Goal: Find specific page/section: Find specific page/section

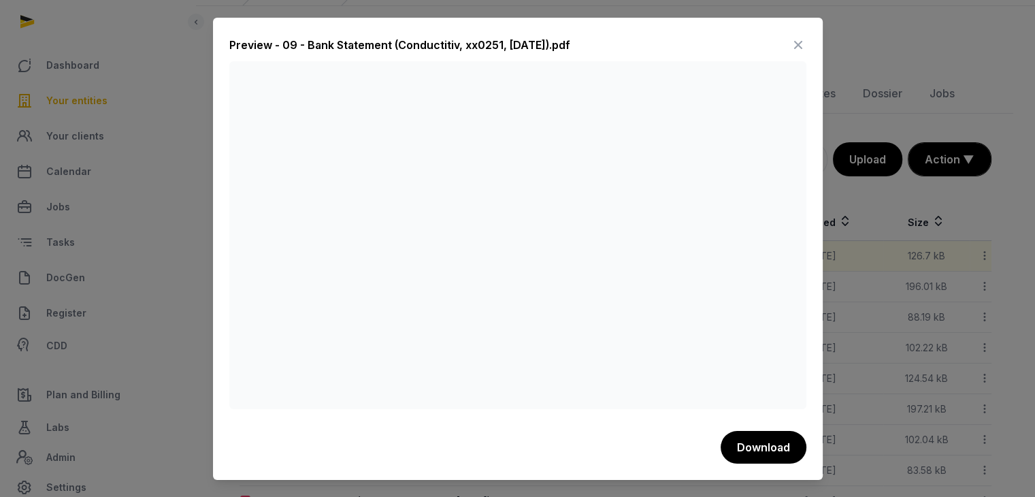
click at [790, 43] on icon at bounding box center [798, 45] width 16 height 22
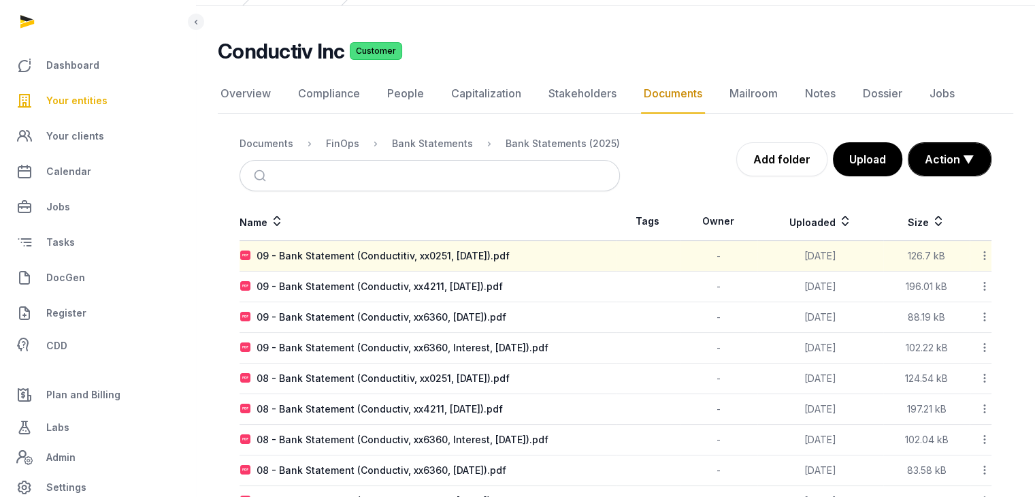
click at [97, 96] on span "Your entities" at bounding box center [76, 101] width 61 height 16
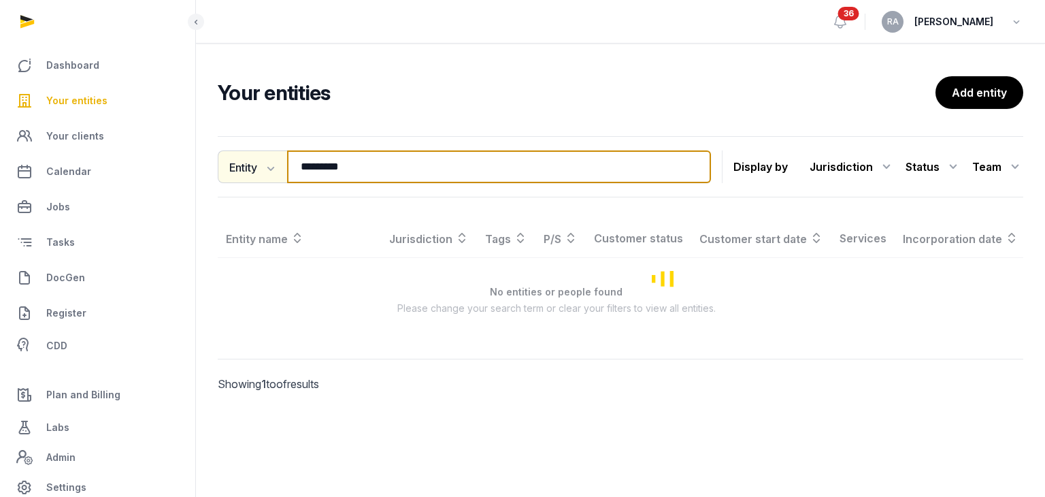
drag, startPoint x: 373, startPoint y: 161, endPoint x: 229, endPoint y: 167, distance: 144.4
click at [229, 167] on div "Entity Entity People Tags Services ********* Search" at bounding box center [464, 166] width 493 height 33
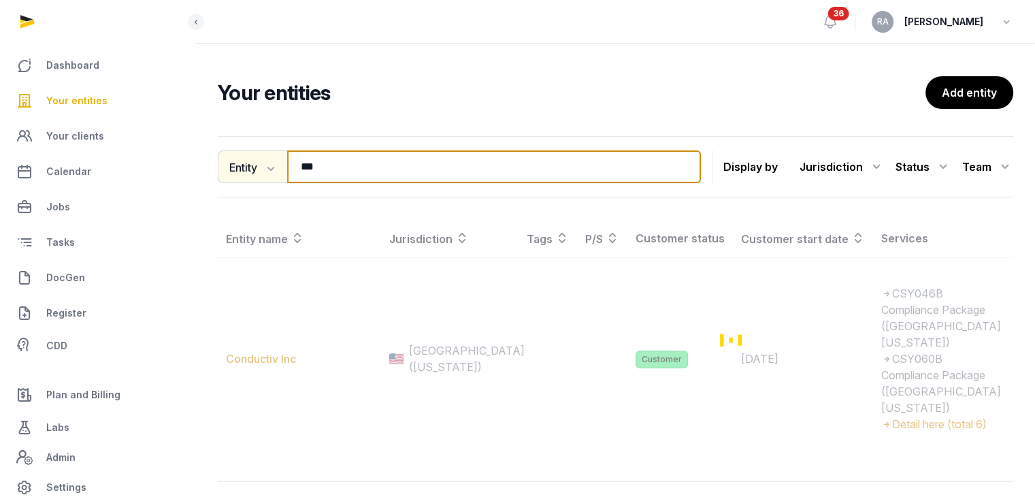
type input "***"
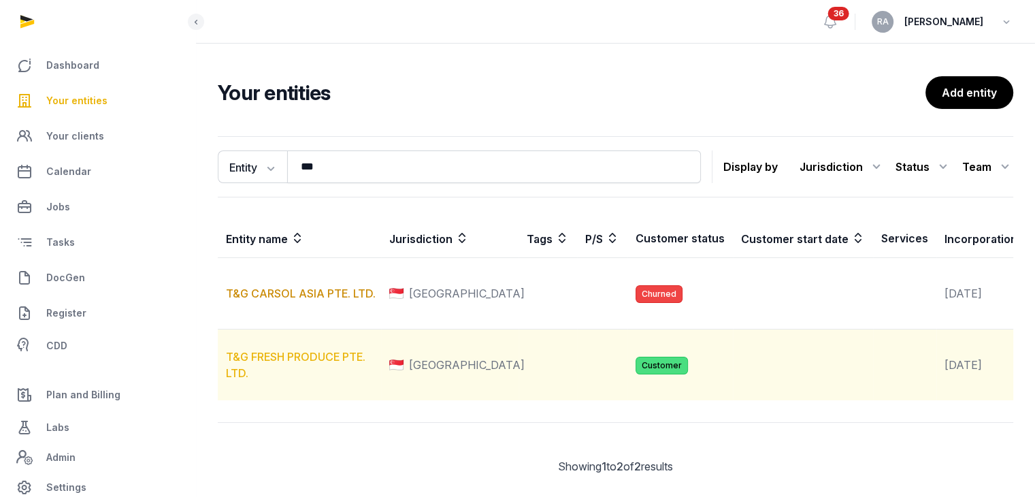
click at [309, 380] on link "T&G FRESH PRODUCE PTE. LTD." at bounding box center [295, 365] width 139 height 30
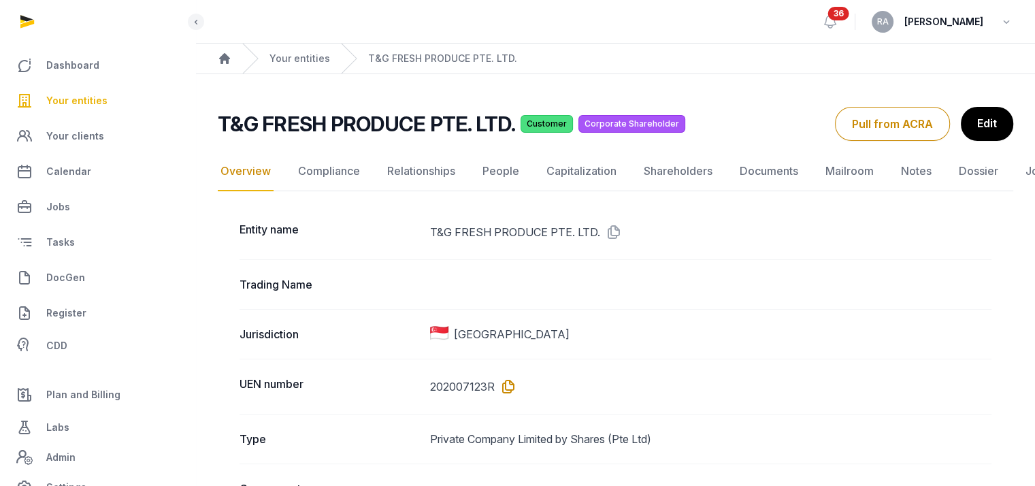
click at [506, 388] on icon at bounding box center [506, 387] width 22 height 22
click at [503, 387] on icon at bounding box center [506, 387] width 22 height 22
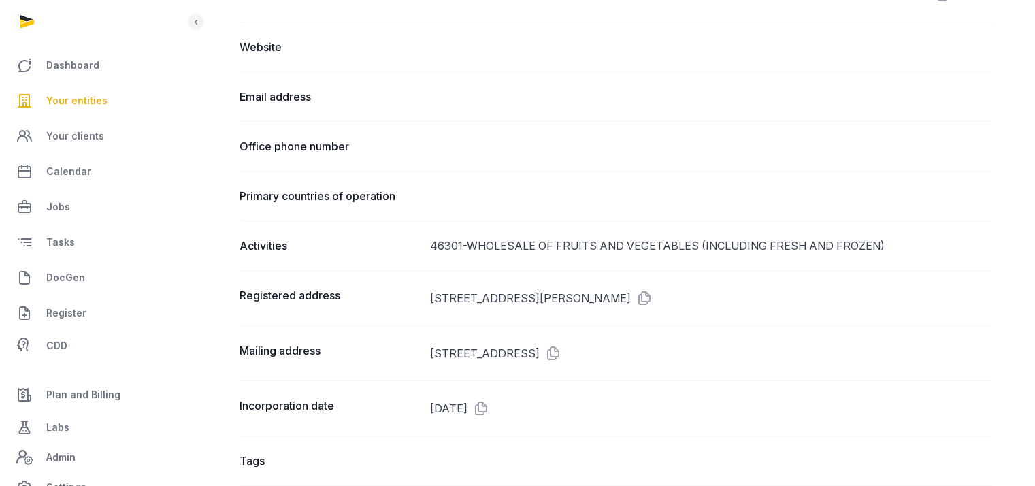
scroll to position [642, 0]
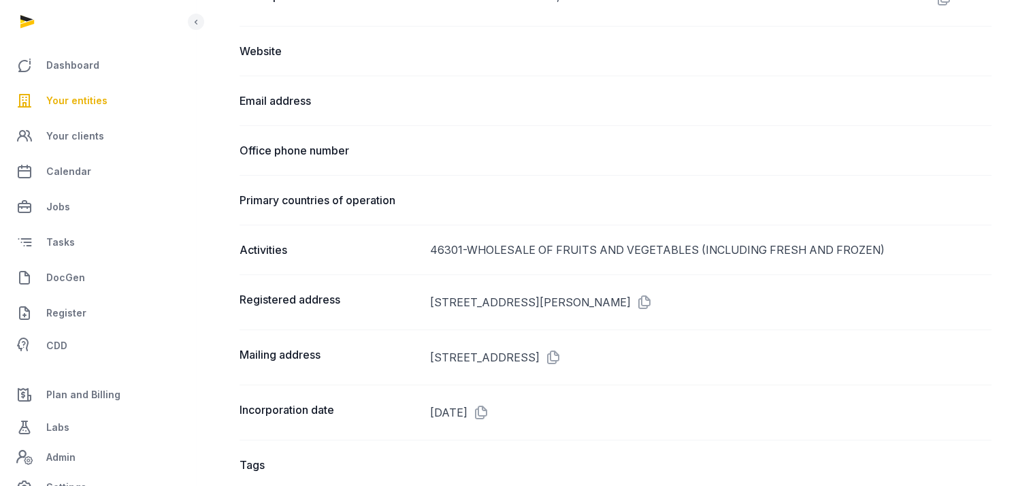
click at [75, 99] on span "Your entities" at bounding box center [76, 101] width 61 height 16
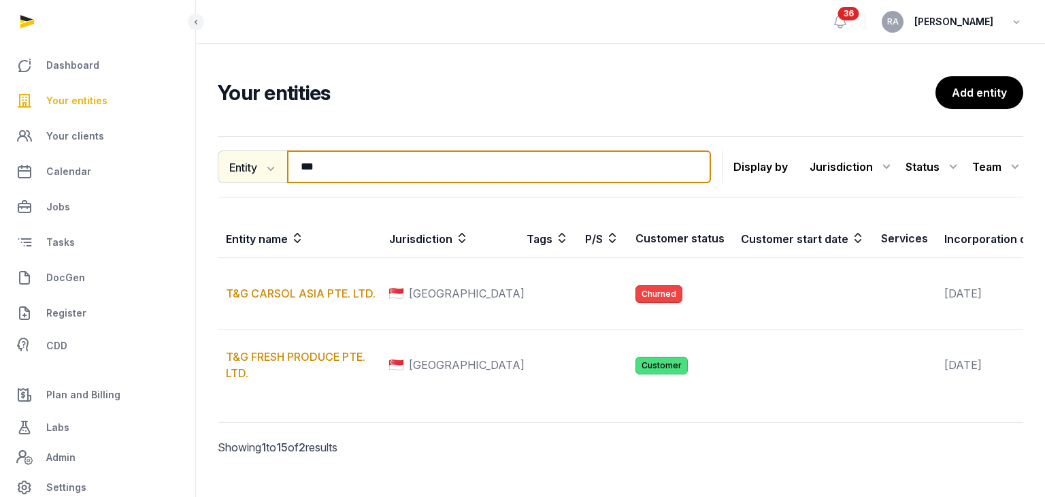
drag, startPoint x: 356, startPoint y: 159, endPoint x: 239, endPoint y: 176, distance: 118.2
click at [254, 172] on div "Entity Entity People Tags Services *** Search" at bounding box center [464, 166] width 493 height 33
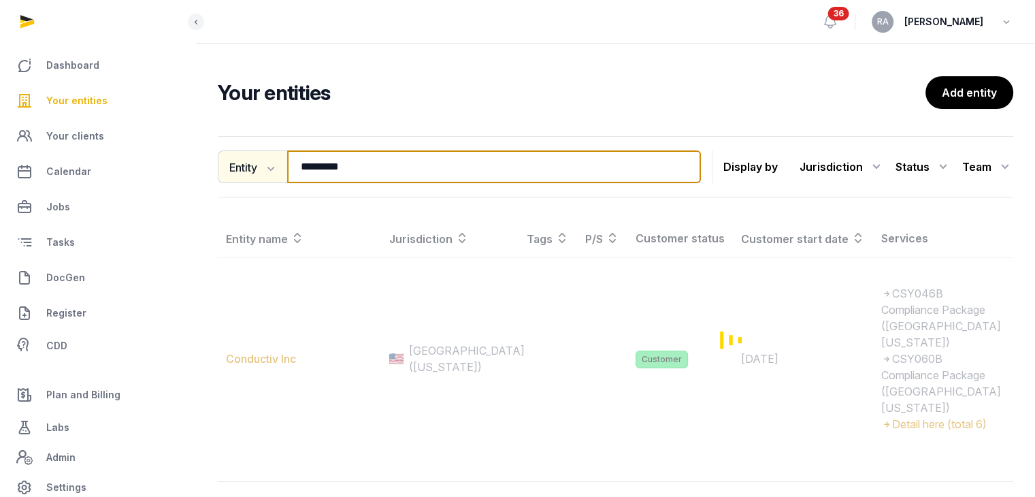
type input "*********"
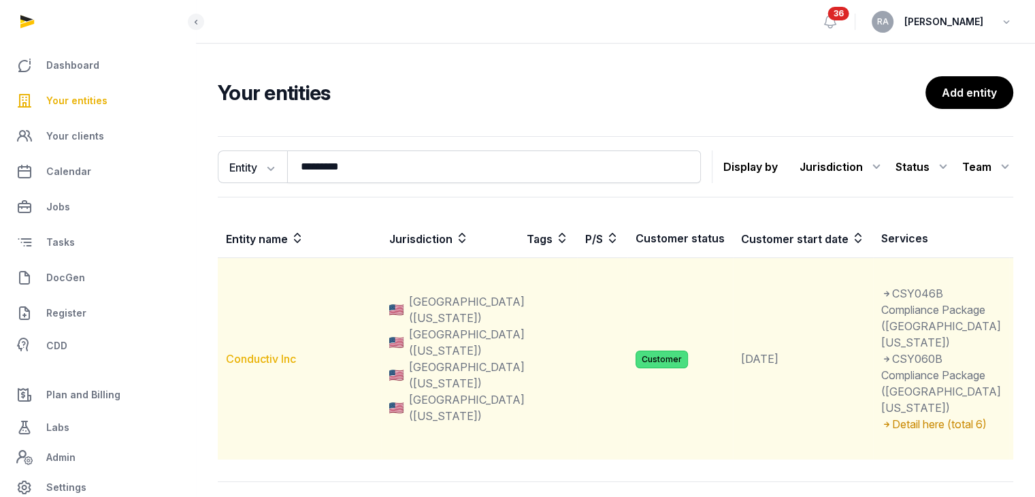
click at [264, 365] on link "Conductiv Inc" at bounding box center [261, 359] width 70 height 14
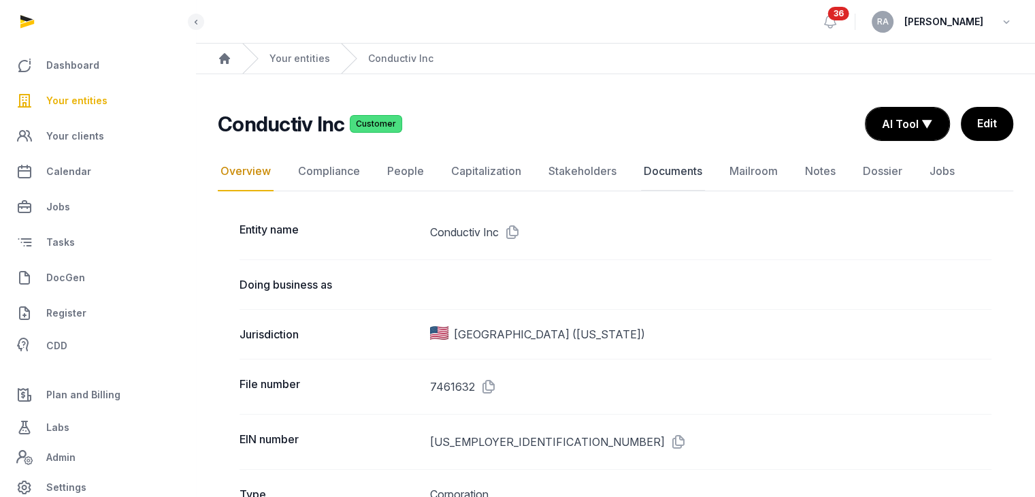
click at [661, 159] on link "Documents" at bounding box center [673, 171] width 64 height 39
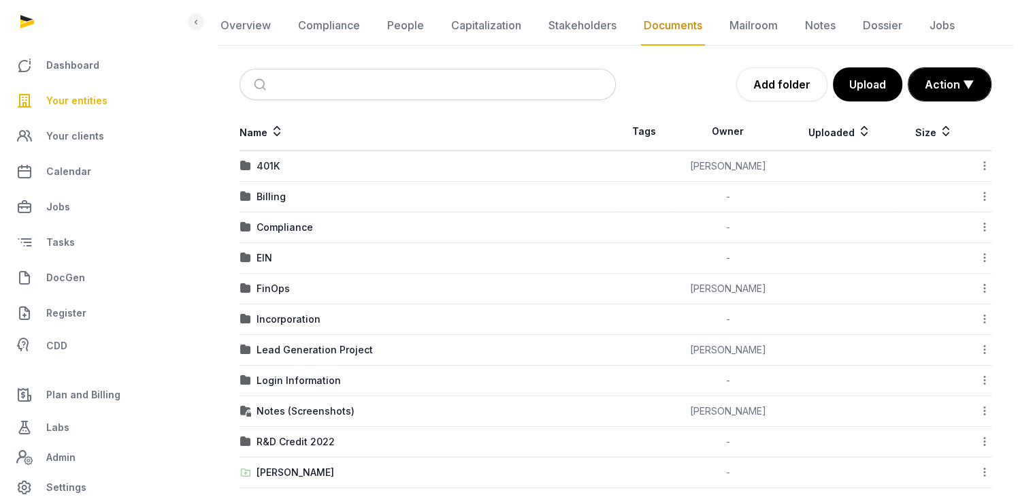
scroll to position [182, 0]
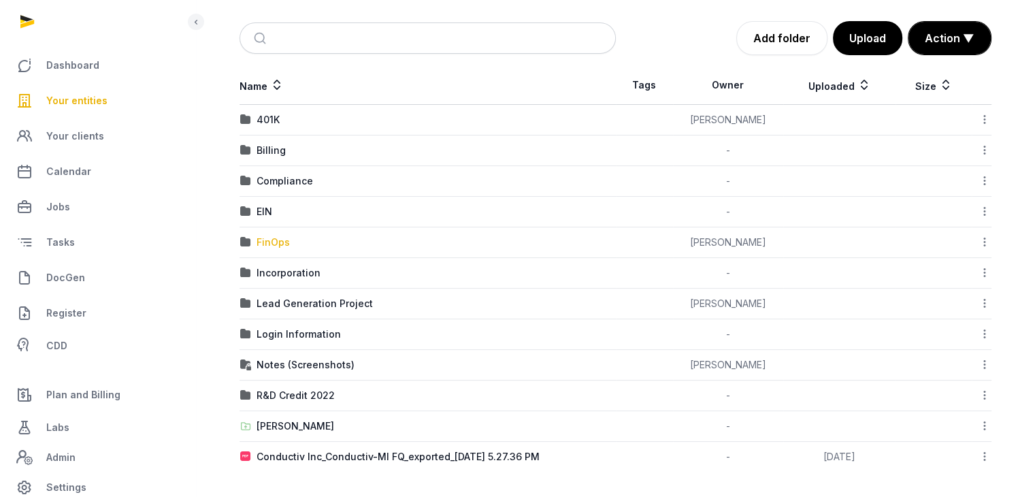
click at [274, 245] on div "FinOps" at bounding box center [272, 242] width 33 height 14
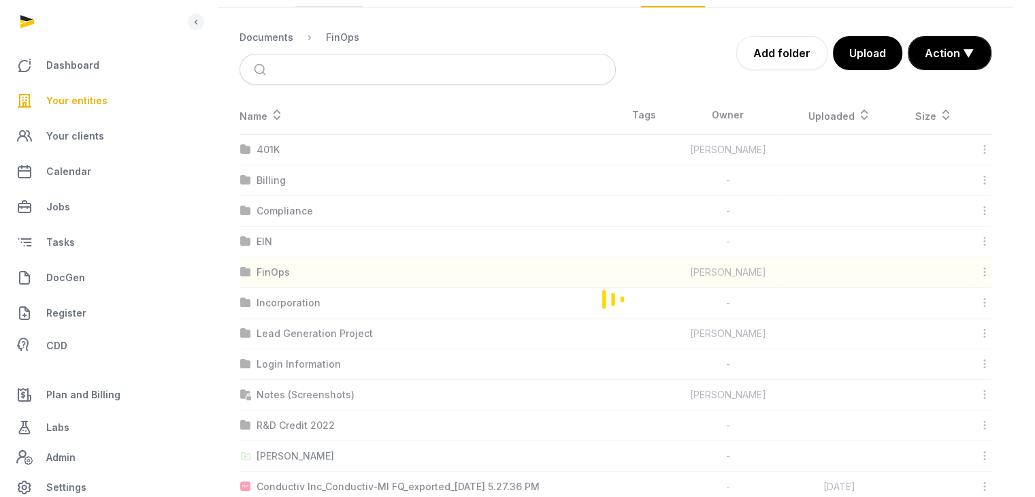
scroll to position [0, 0]
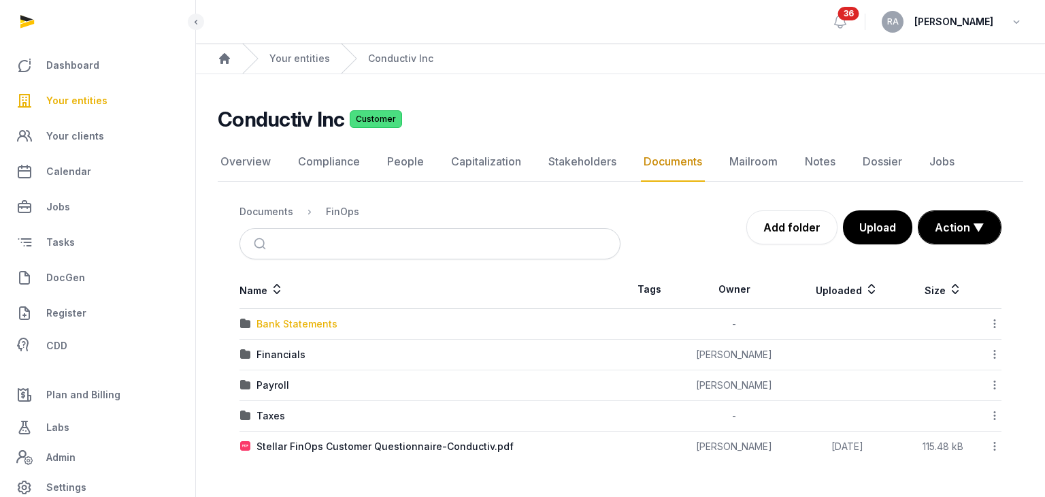
click at [301, 322] on div "Bank Statements" at bounding box center [296, 324] width 81 height 14
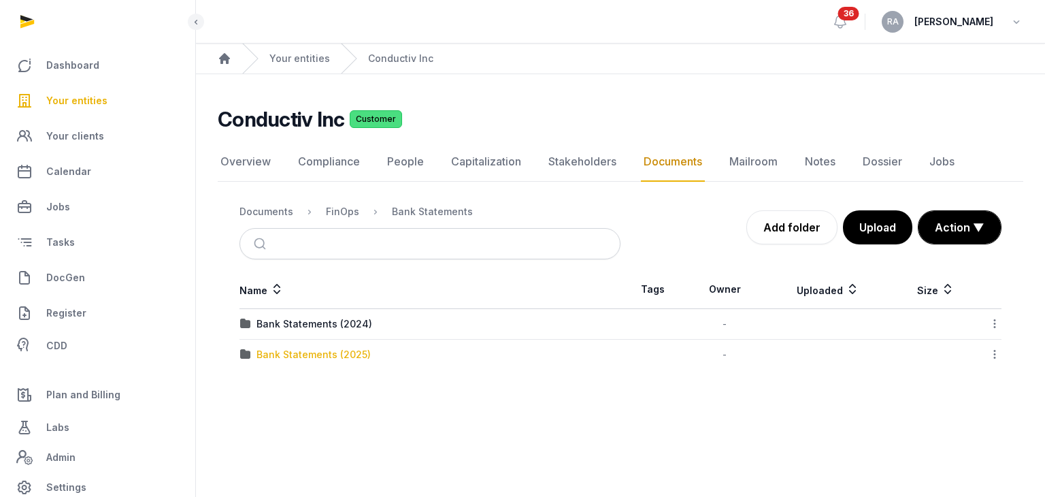
click at [327, 358] on div "Bank Statements (2025)" at bounding box center [313, 355] width 114 height 14
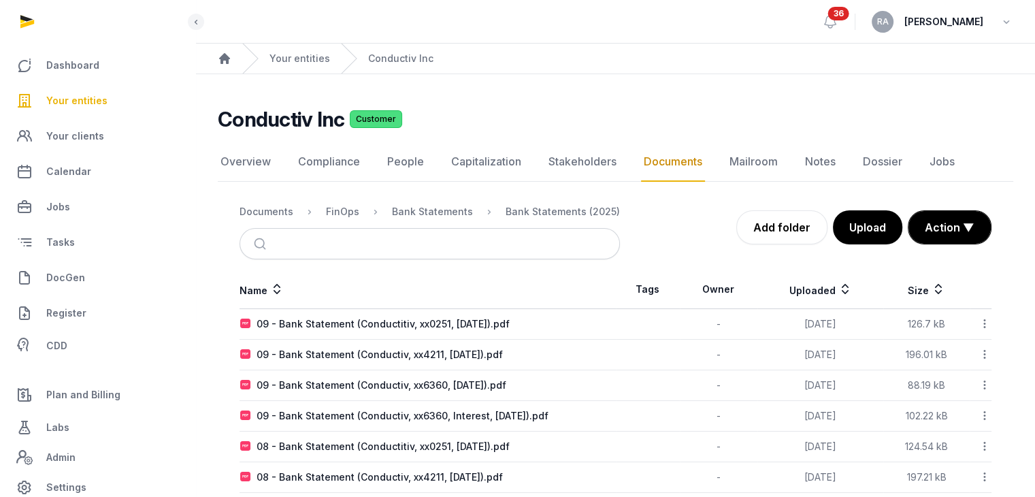
scroll to position [68, 0]
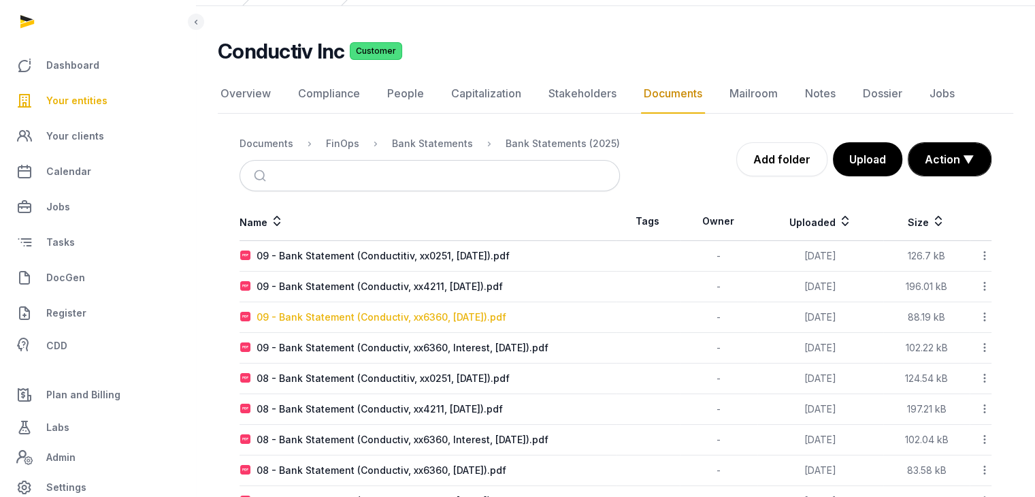
click at [354, 321] on div "09 - Bank Statement (Conductiv, xx6360, [DATE]).pdf" at bounding box center [381, 317] width 250 height 14
